Goal: Task Accomplishment & Management: Manage account settings

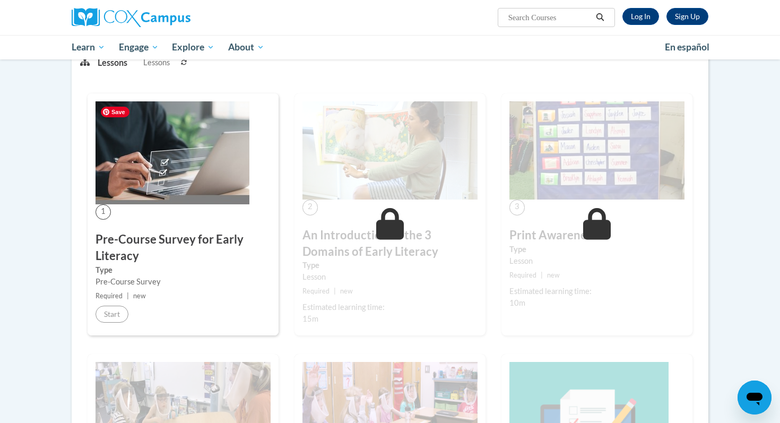
click at [161, 175] on img at bounding box center [173, 152] width 154 height 103
click at [651, 19] on link "Log In" at bounding box center [641, 16] width 37 height 17
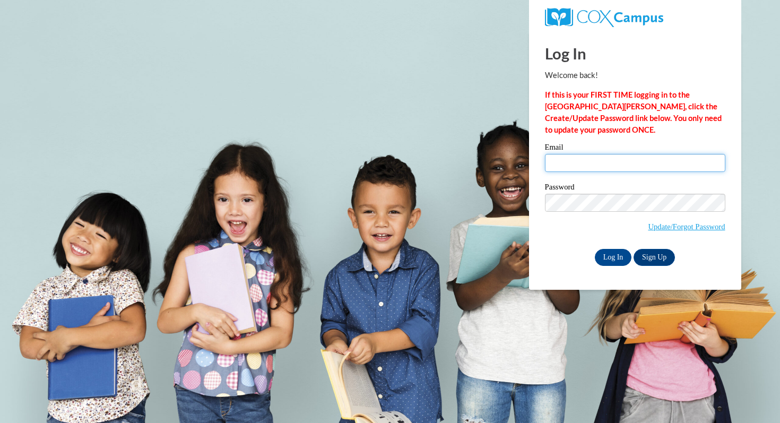
click at [579, 159] on input "Email" at bounding box center [635, 163] width 180 height 18
type input "shellel@mcfsd.org"
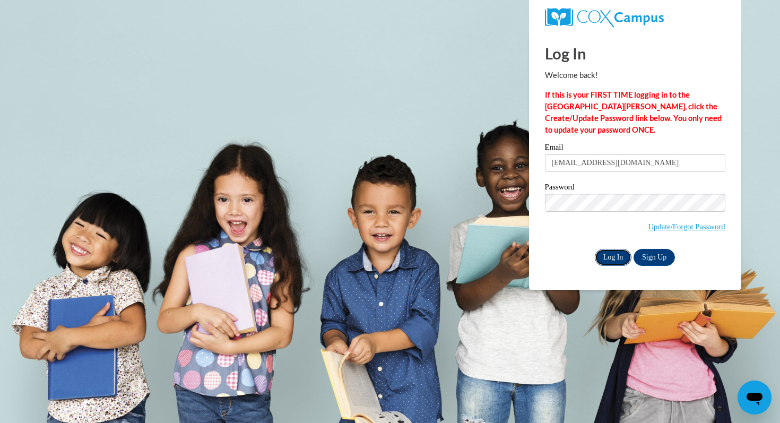
click at [612, 255] on input "Log In" at bounding box center [613, 257] width 37 height 17
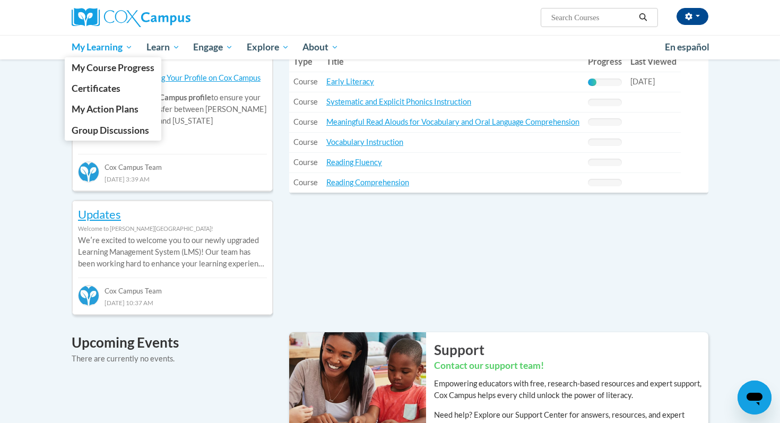
scroll to position [300, 0]
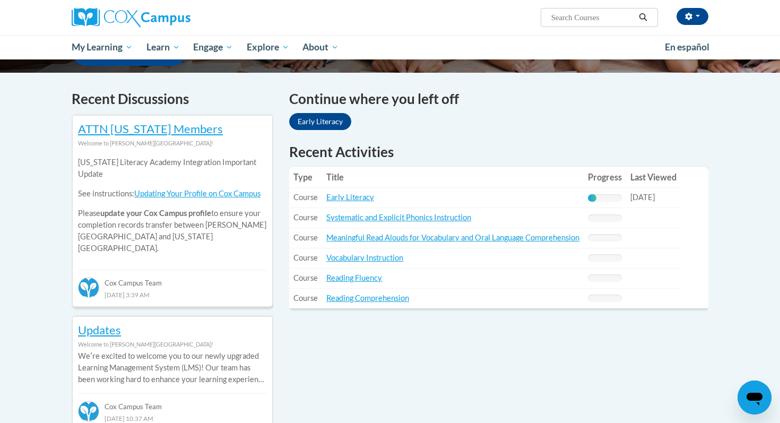
click at [347, 192] on td "Title: Early Literacy" at bounding box center [453, 198] width 262 height 20
click at [347, 196] on link "Early Literacy" at bounding box center [350, 197] width 48 height 9
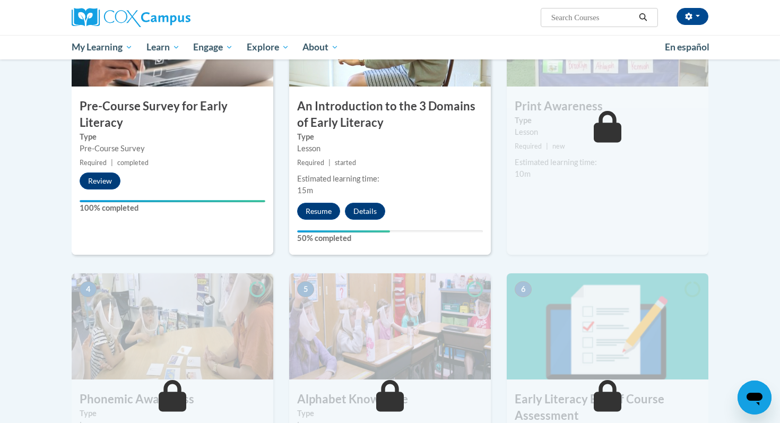
scroll to position [298, 0]
